Goal: Information Seeking & Learning: Learn about a topic

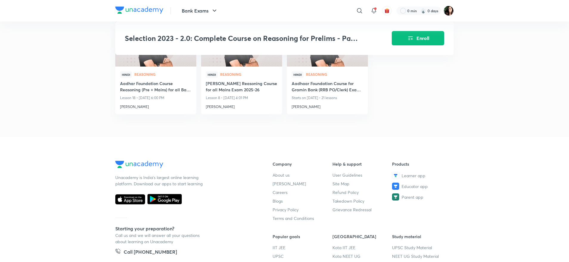
scroll to position [626, 0]
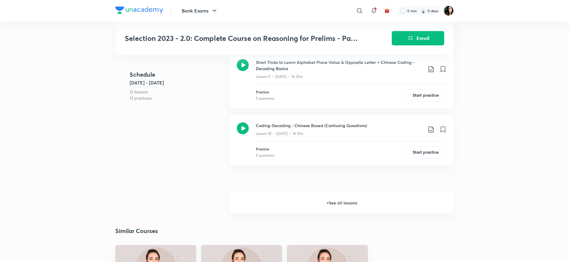
click at [340, 206] on h6 "+ See all lessons" at bounding box center [342, 202] width 224 height 21
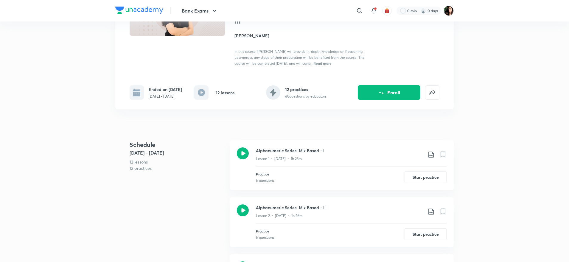
scroll to position [89, 0]
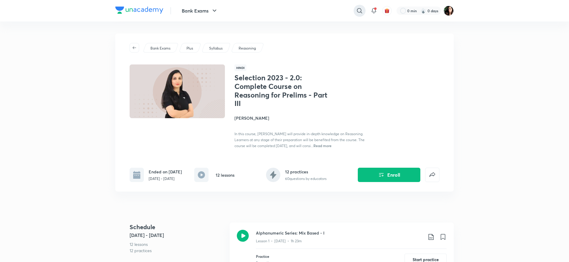
click at [358, 10] on icon at bounding box center [359, 10] width 7 height 7
type input "alphanumeric coding decoding"
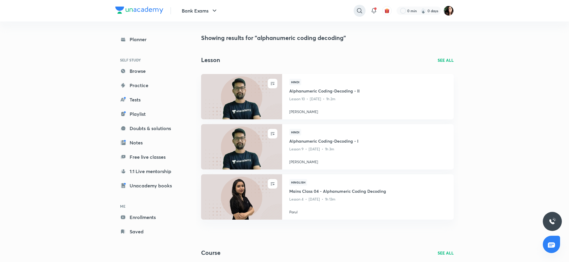
click at [361, 9] on icon at bounding box center [359, 10] width 5 height 5
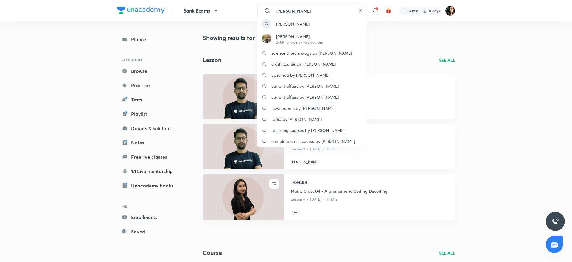
type input "[PERSON_NAME]"
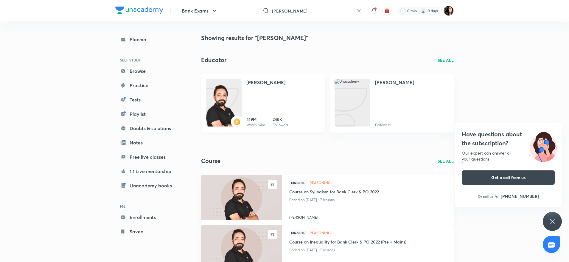
click at [241, 102] on img at bounding box center [224, 109] width 36 height 48
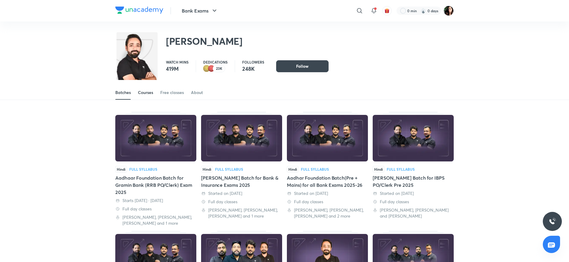
click at [151, 91] on div "Courses" at bounding box center [145, 92] width 15 height 6
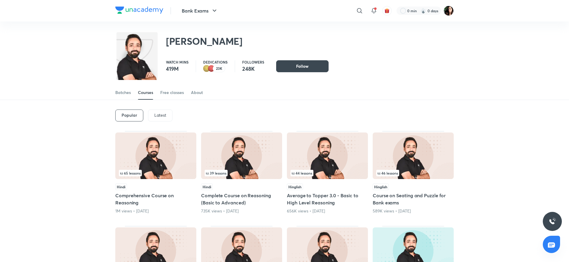
click at [166, 117] on div "Latest" at bounding box center [160, 115] width 24 height 12
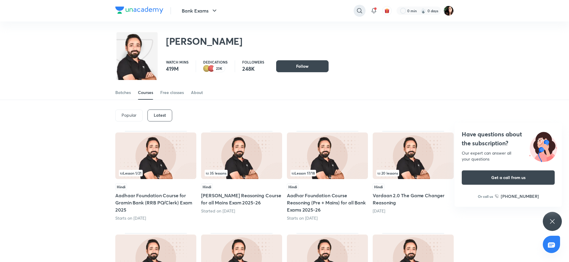
click at [357, 13] on icon at bounding box center [359, 10] width 7 height 7
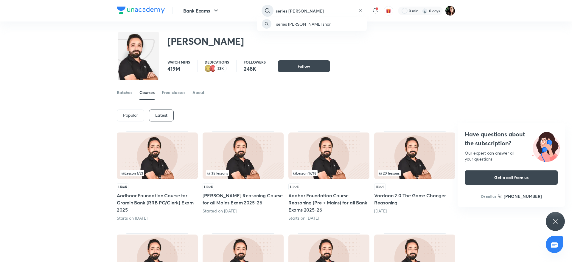
type input "series [PERSON_NAME]"
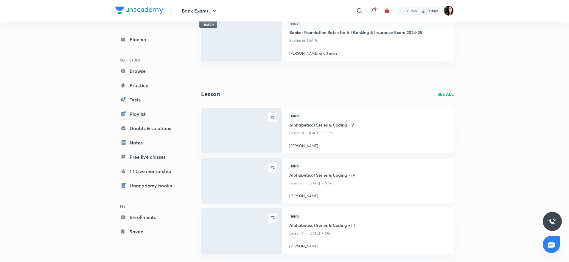
scroll to position [556, 0]
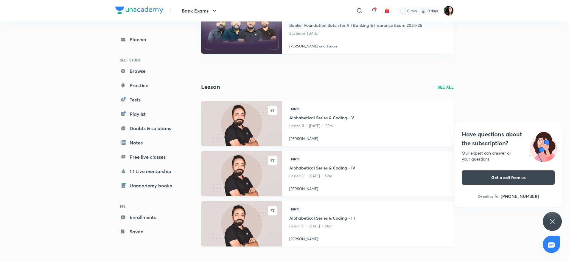
drag, startPoint x: 282, startPoint y: 222, endPoint x: 266, endPoint y: 225, distance: 16.6
click at [266, 225] on img at bounding box center [241, 223] width 83 height 46
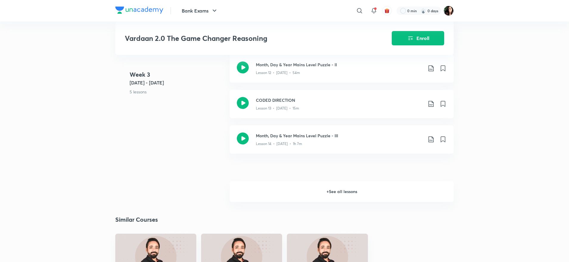
scroll to position [715, 0]
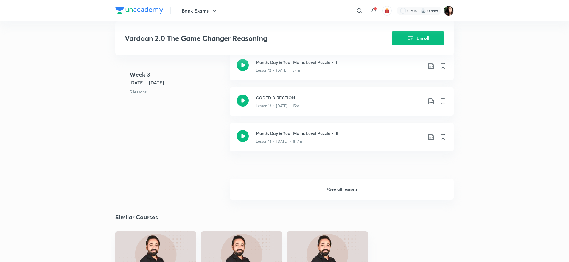
click at [346, 189] on h6 "+ See all lessons" at bounding box center [342, 188] width 224 height 21
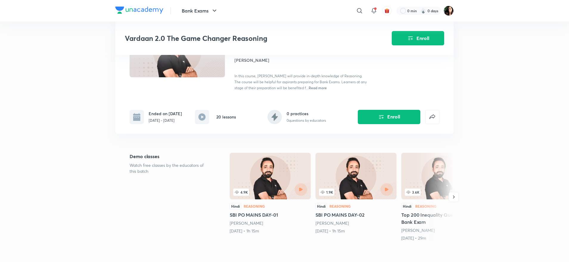
scroll to position [0, 0]
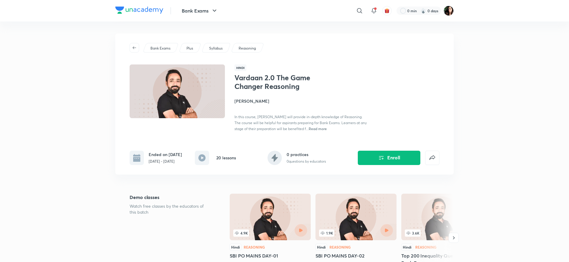
click at [361, 8] on icon at bounding box center [359, 10] width 7 height 7
type input "alphabet series [PERSON_NAME]"
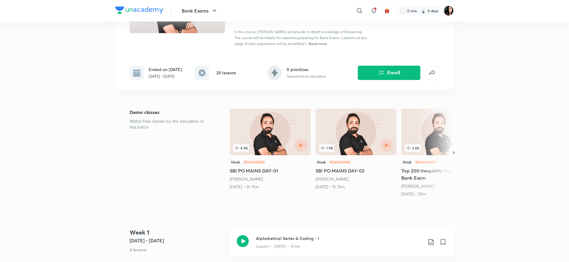
scroll to position [89, 0]
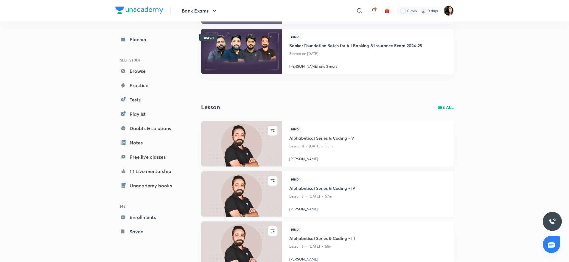
scroll to position [556, 0]
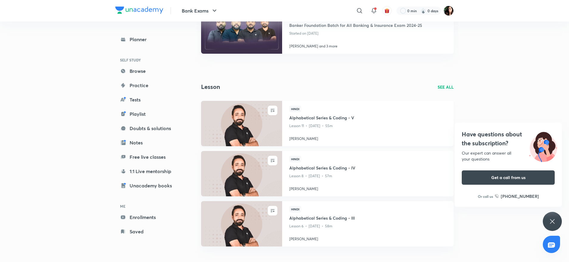
click at [304, 120] on h4 "Alphabetical Series & Coding - V" at bounding box center [367, 117] width 157 height 7
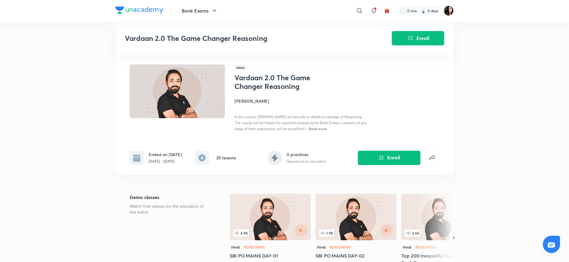
scroll to position [313, 0]
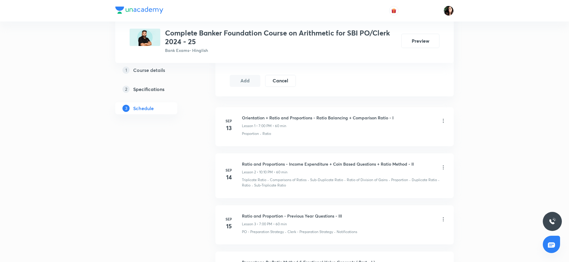
scroll to position [313, 0]
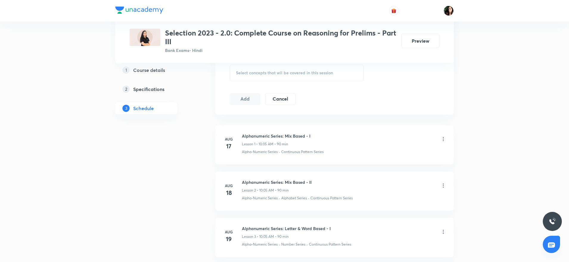
scroll to position [268, 0]
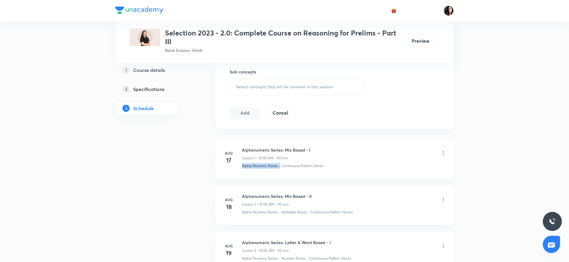
drag, startPoint x: 243, startPoint y: 165, endPoint x: 281, endPoint y: 167, distance: 37.6
click at [281, 167] on div "Alpha-Numeric Series · Continuous Pattern Series" at bounding box center [344, 165] width 204 height 5
click at [289, 175] on li "Aug 17 Alphanumeric Series: Mix Based - I Lesson 1 • 10:05 AM • 90 min Alpha-Nu…" at bounding box center [334, 158] width 238 height 39
drag, startPoint x: 282, startPoint y: 164, endPoint x: 327, endPoint y: 164, distance: 45.6
click at [327, 164] on div "Alpha-Numeric Series · Continuous Pattern Series" at bounding box center [344, 165] width 204 height 5
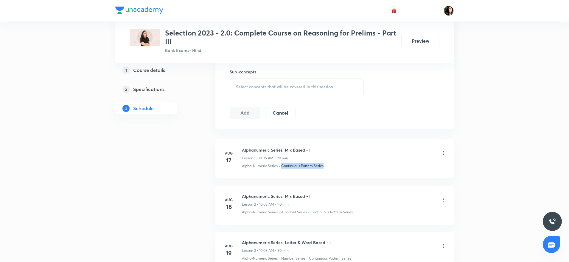
copy p "Continuous Pattern Series"
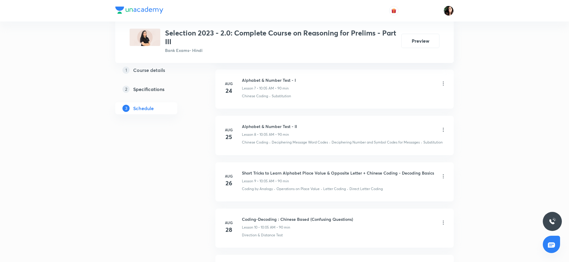
scroll to position [347, 0]
